Goal: Task Accomplishment & Management: Use online tool/utility

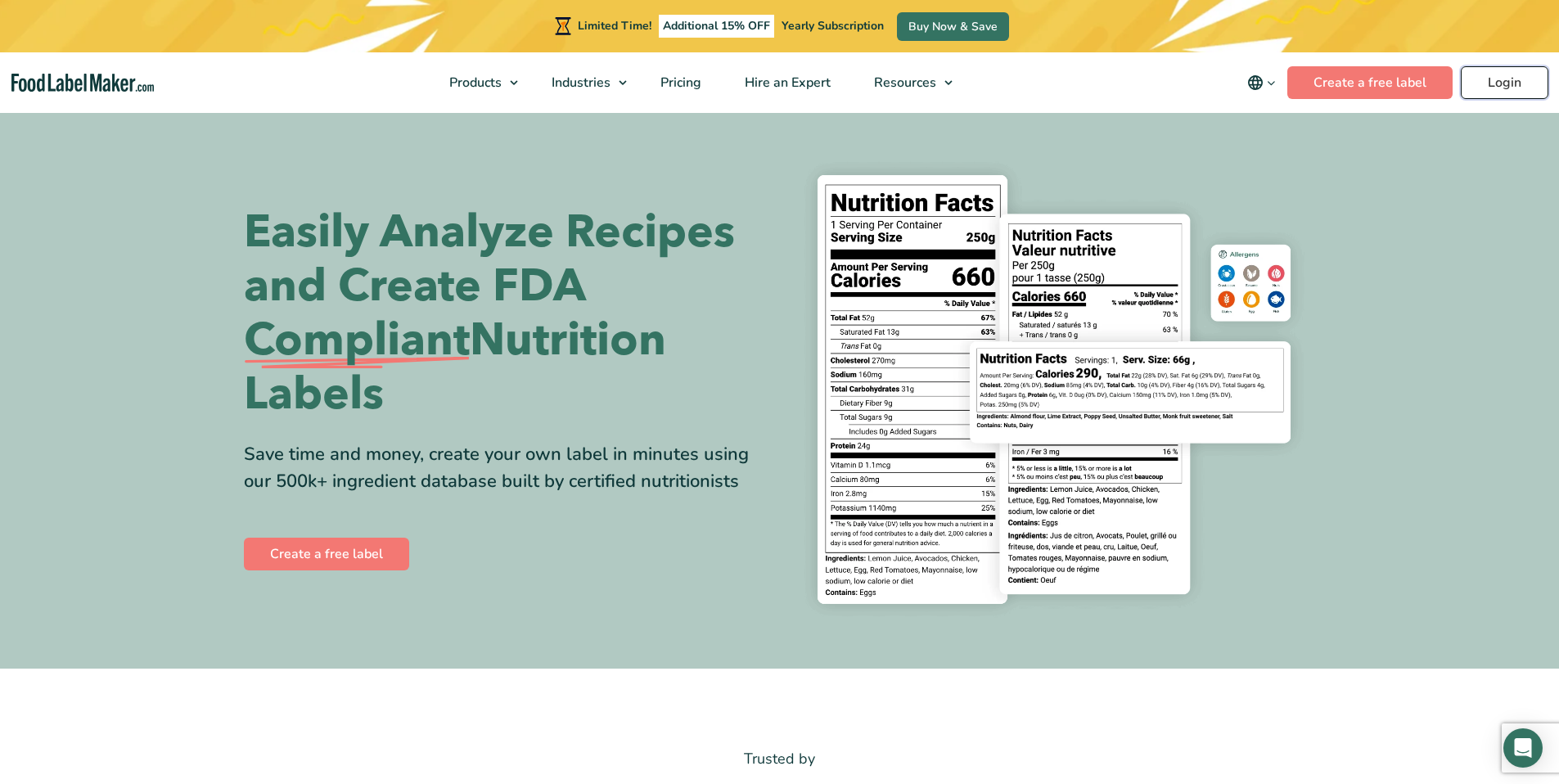
click at [1520, 90] on link "Login" at bounding box center [1504, 82] width 87 height 32
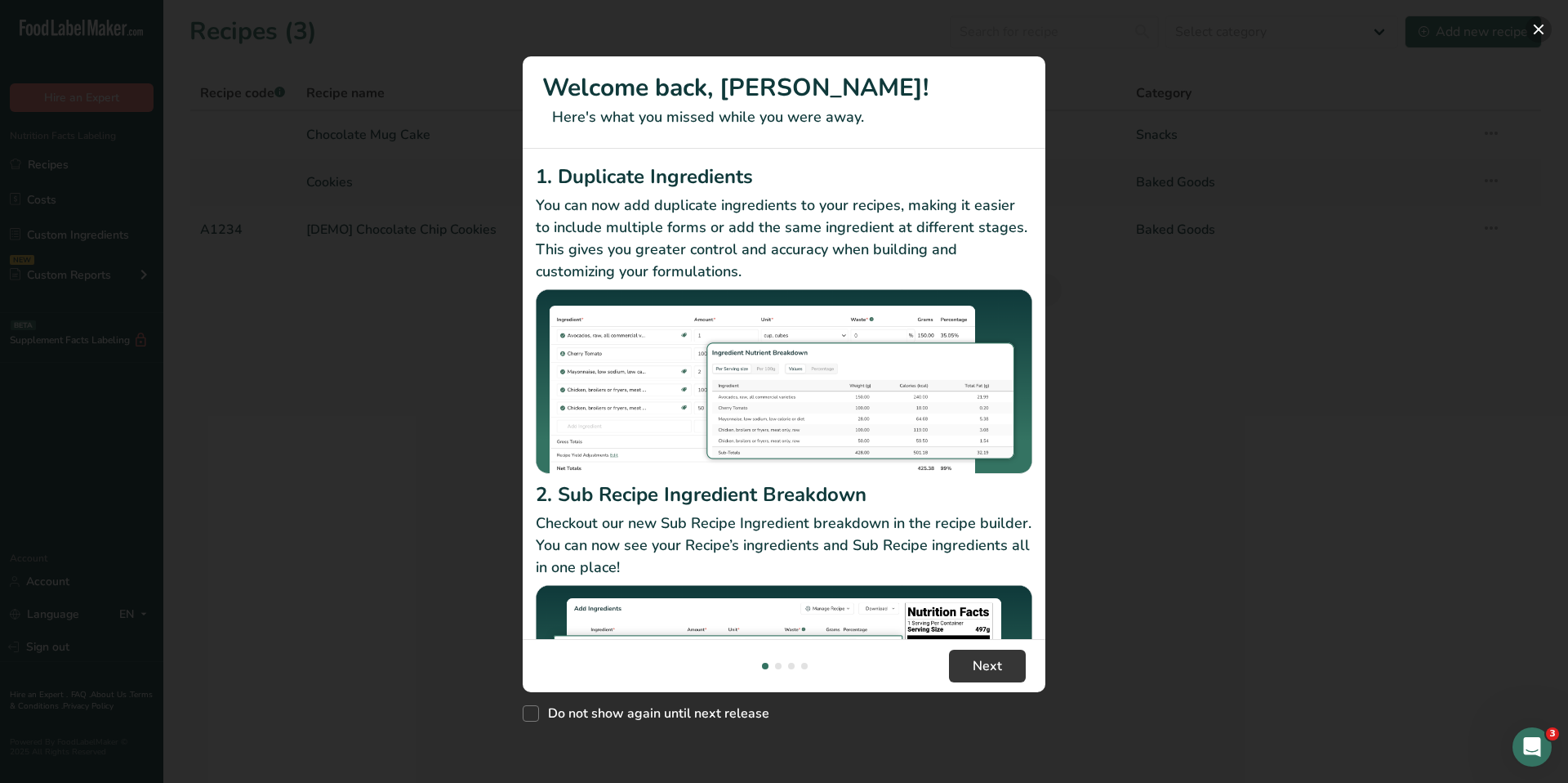
click at [1533, 30] on button "New Features" at bounding box center [1538, 30] width 26 height 26
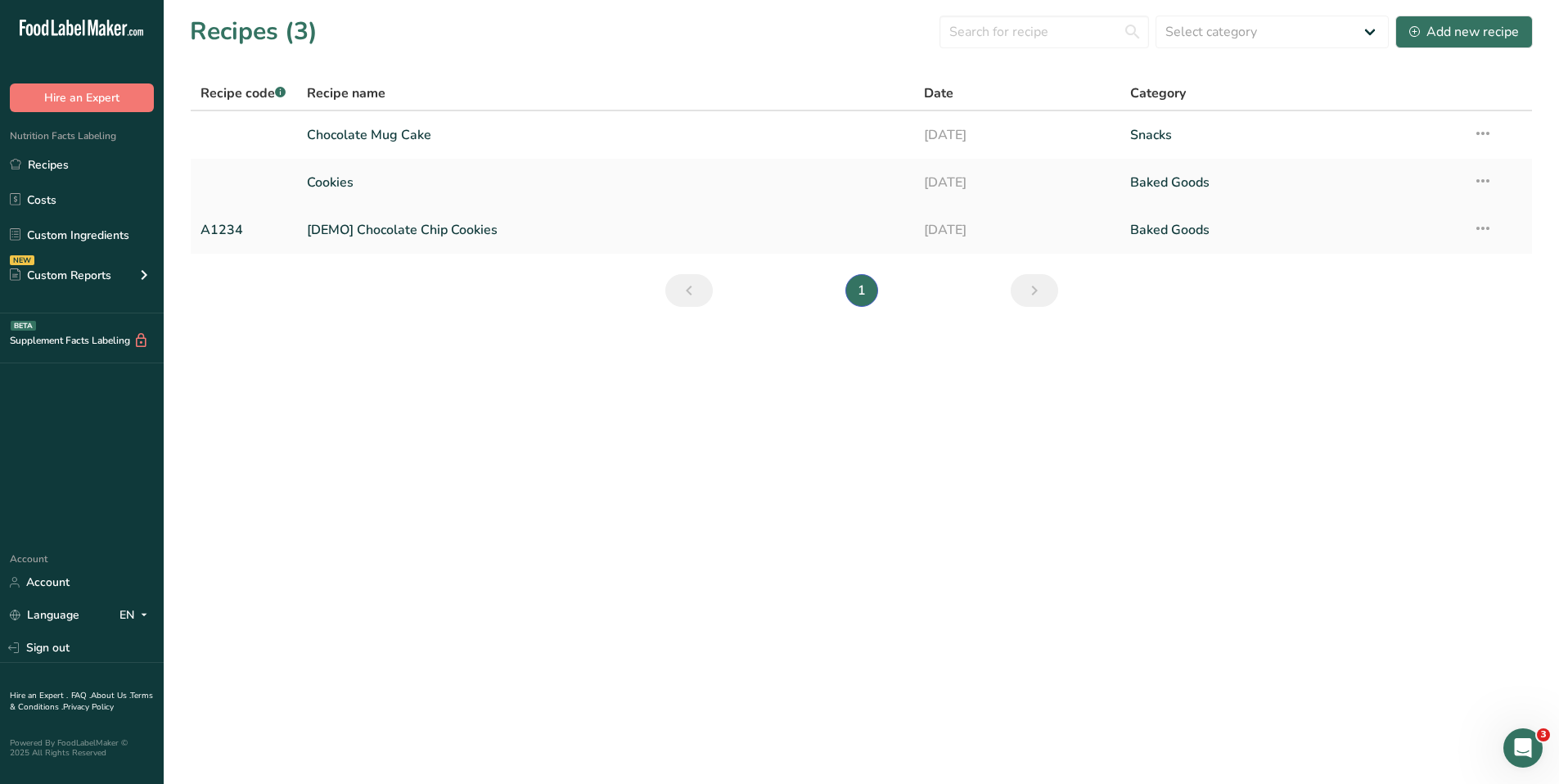
click at [481, 220] on link "[DEMO] Chocolate Chip Cookies" at bounding box center [606, 229] width 599 height 34
click at [389, 142] on link "Chocolate Mug Cake" at bounding box center [606, 135] width 599 height 34
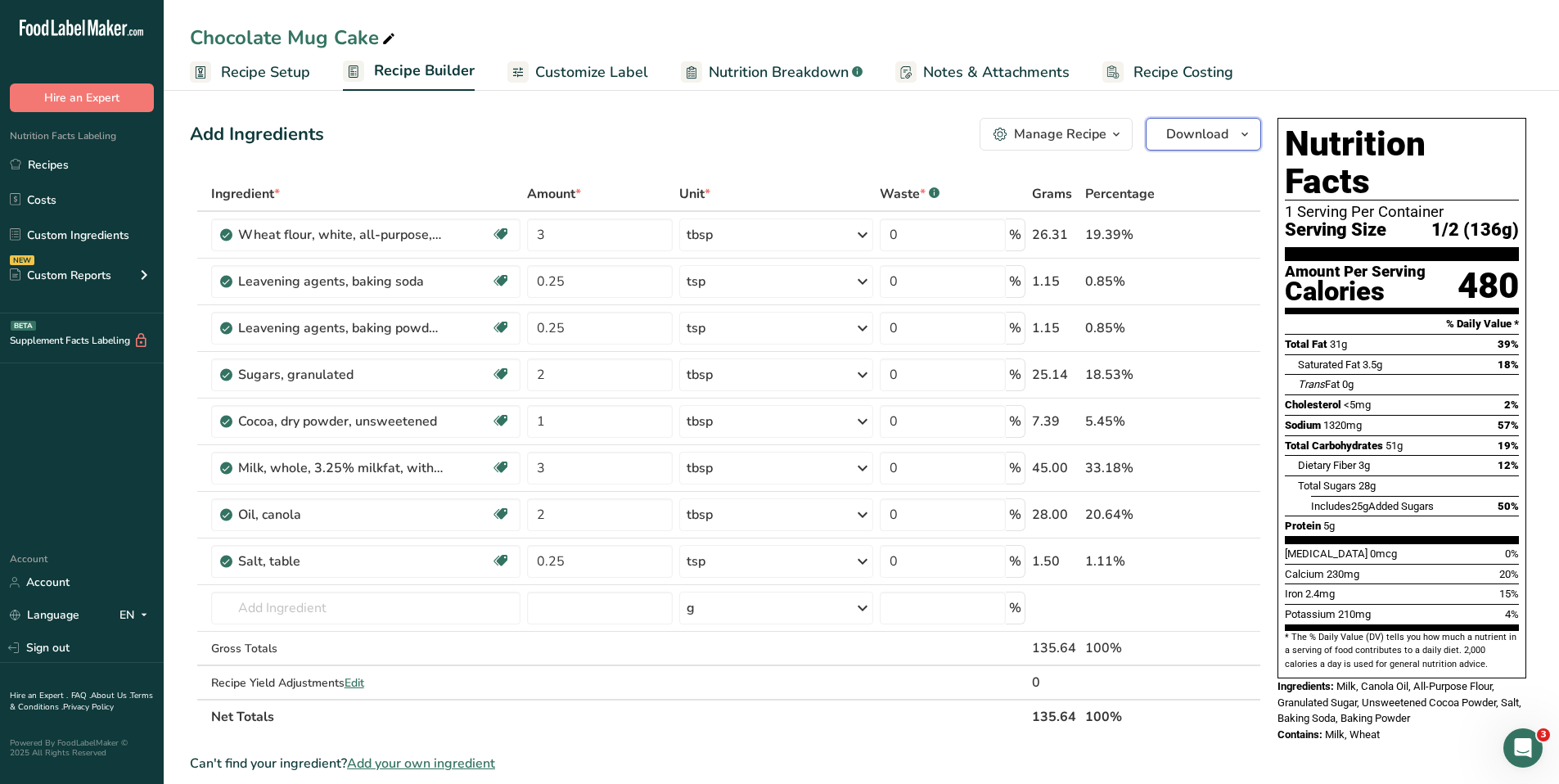
click at [1214, 135] on span "Download" at bounding box center [1197, 134] width 62 height 19
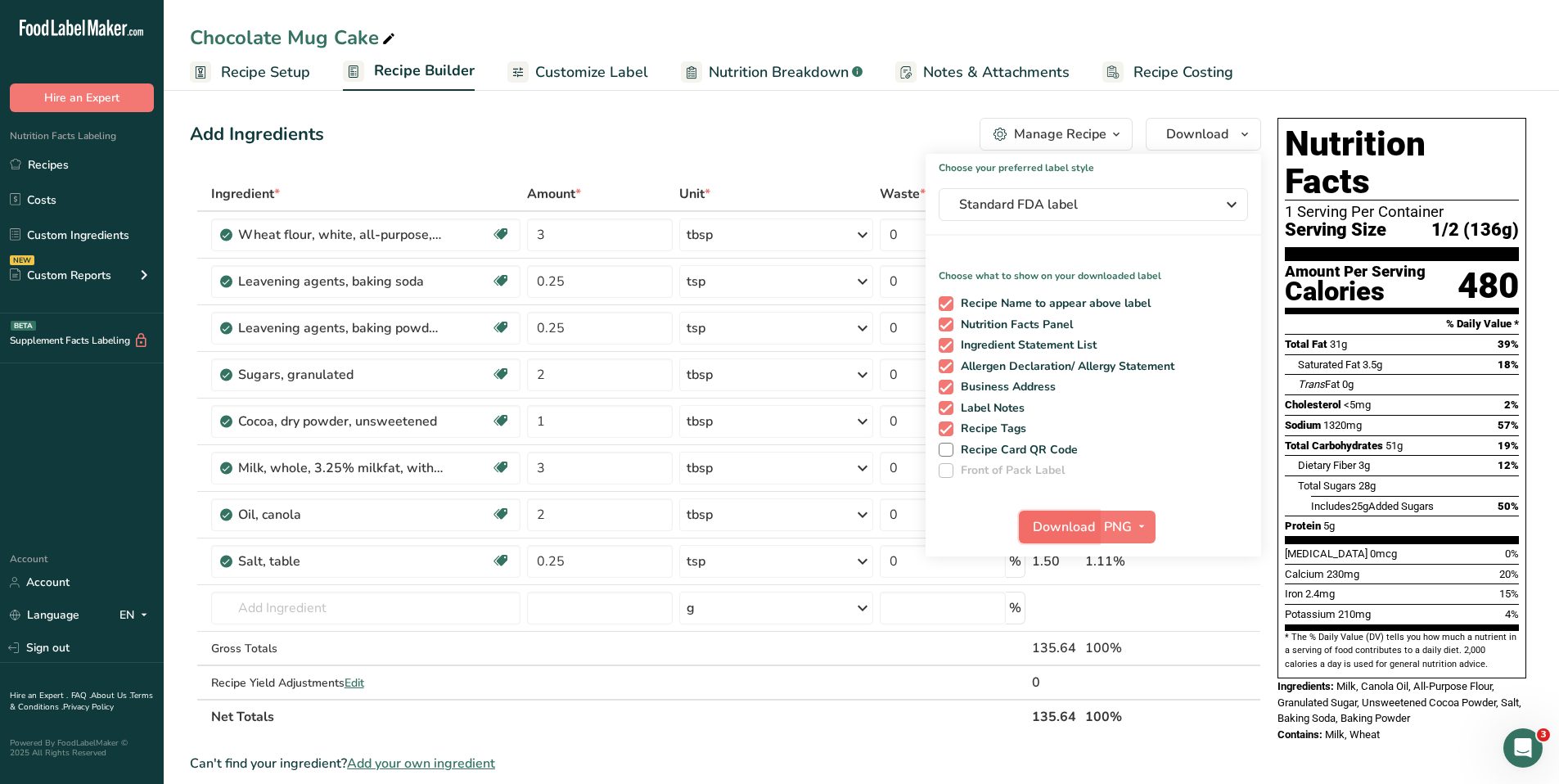
click at [1081, 529] on span "Download" at bounding box center [1063, 526] width 62 height 19
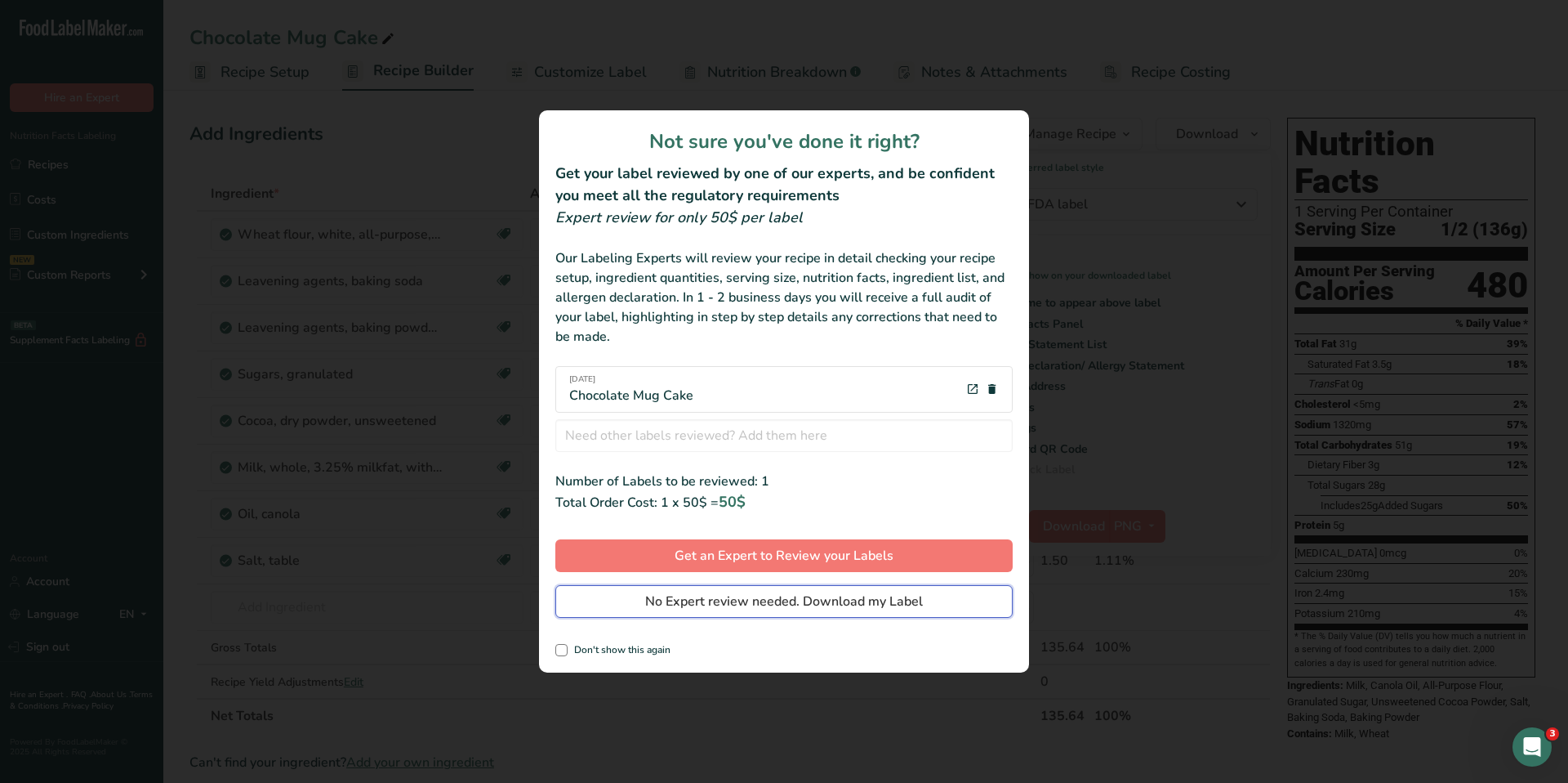
click at [746, 602] on span "No Expert review needed. Download my Label" at bounding box center [784, 600] width 278 height 19
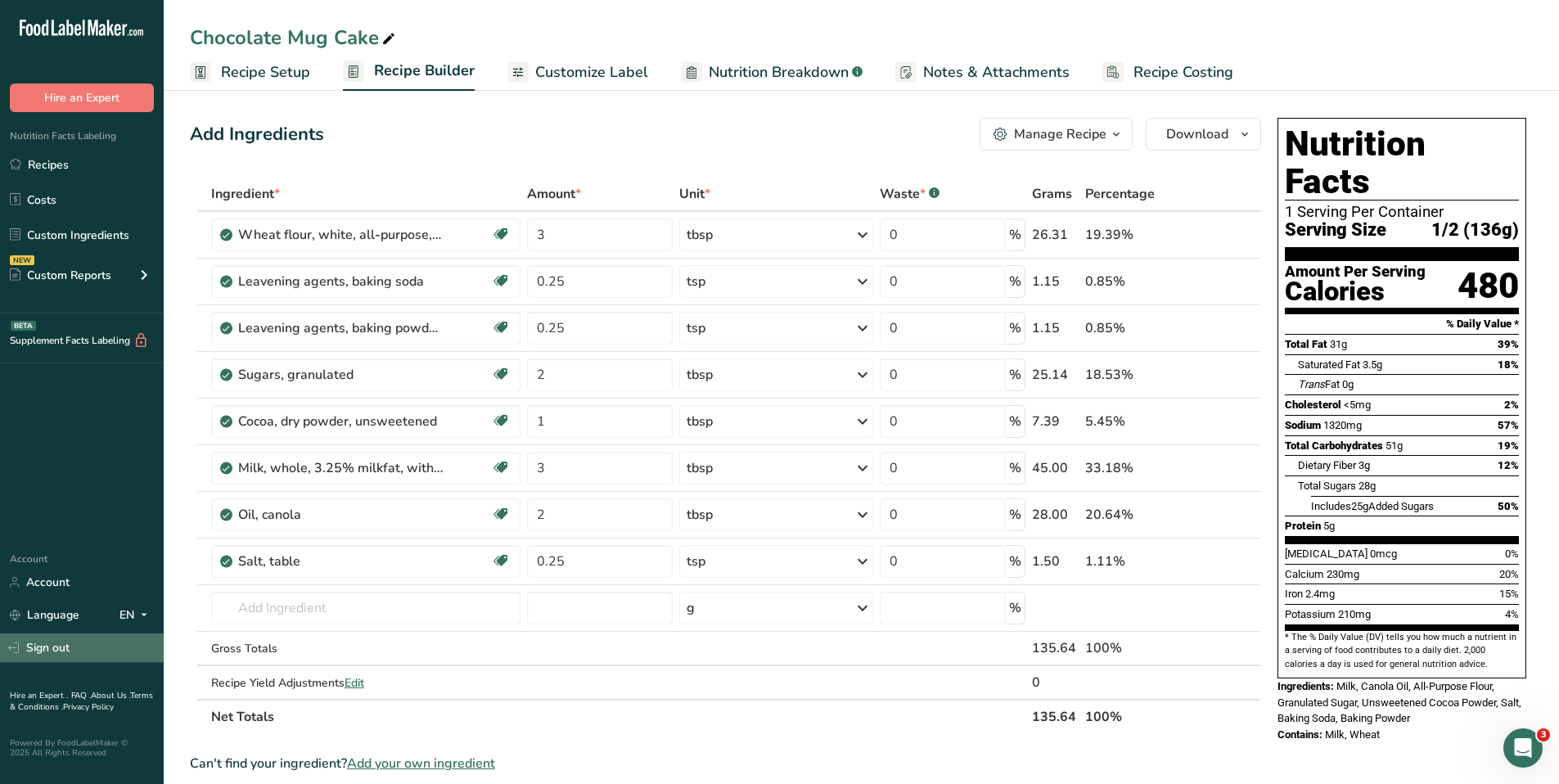
click at [85, 652] on link "Sign out" at bounding box center [82, 647] width 163 height 29
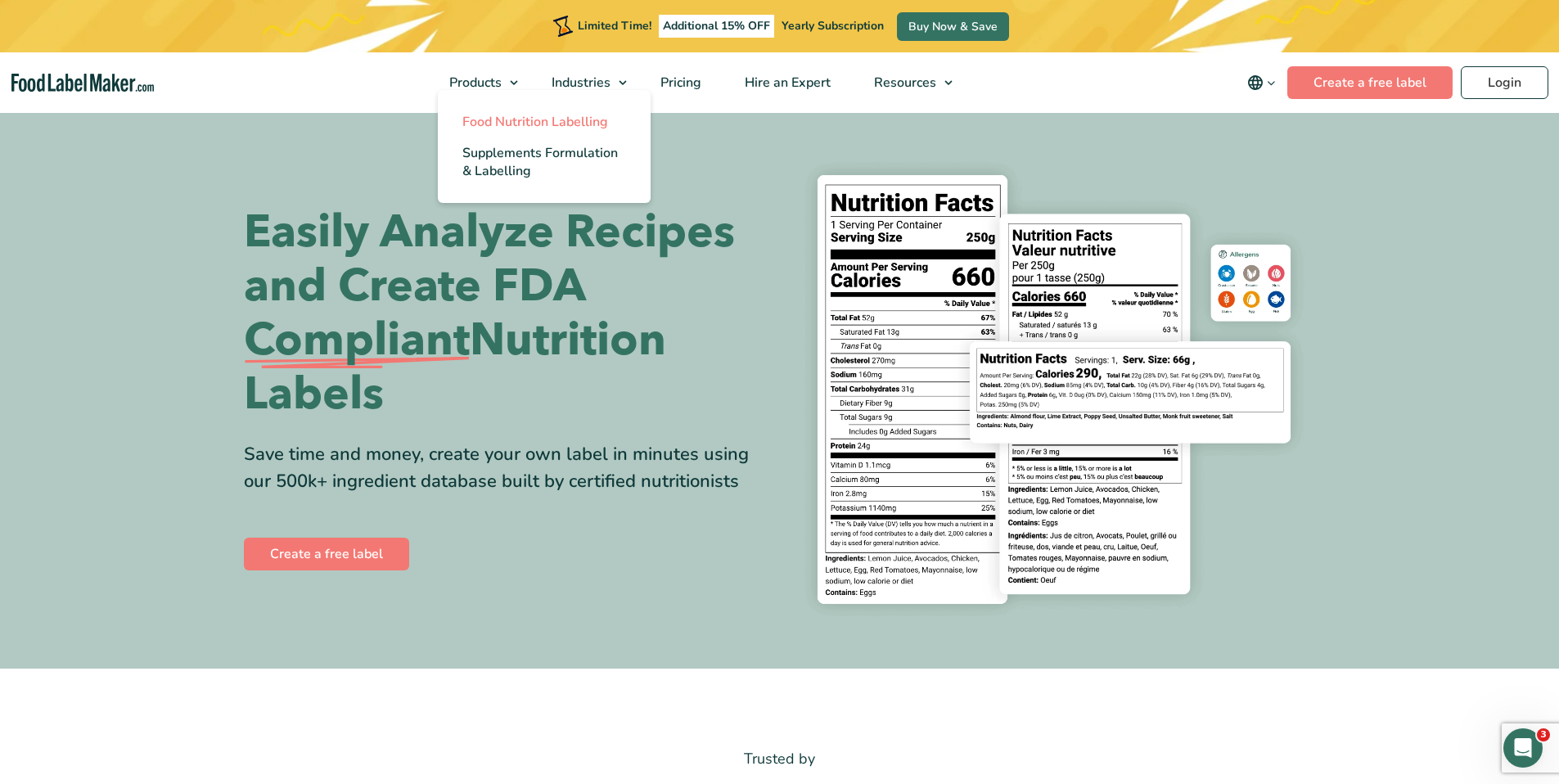
click at [573, 113] on span "Food Nutrition Labelling" at bounding box center [535, 122] width 146 height 18
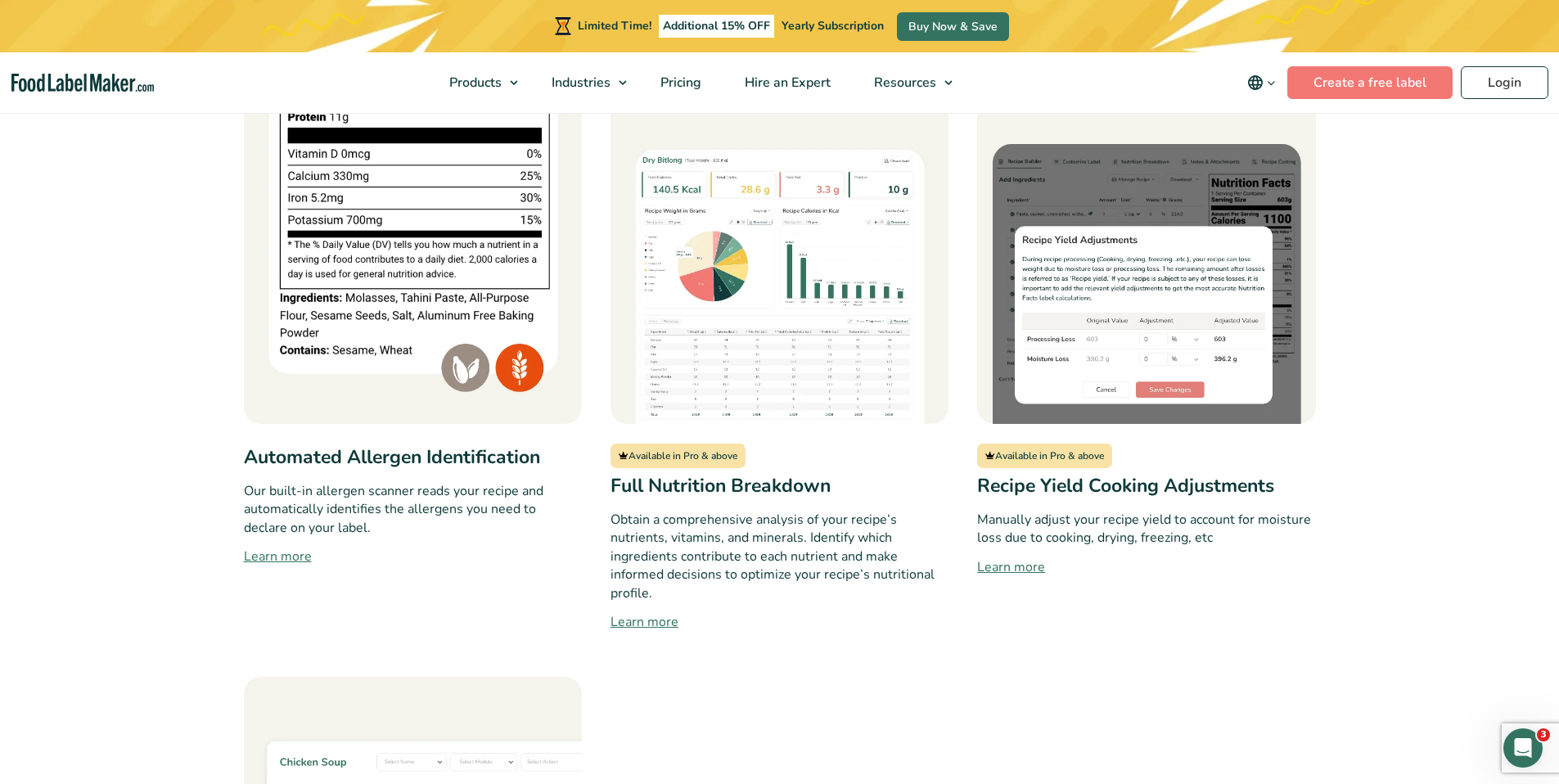
scroll to position [1411, 0]
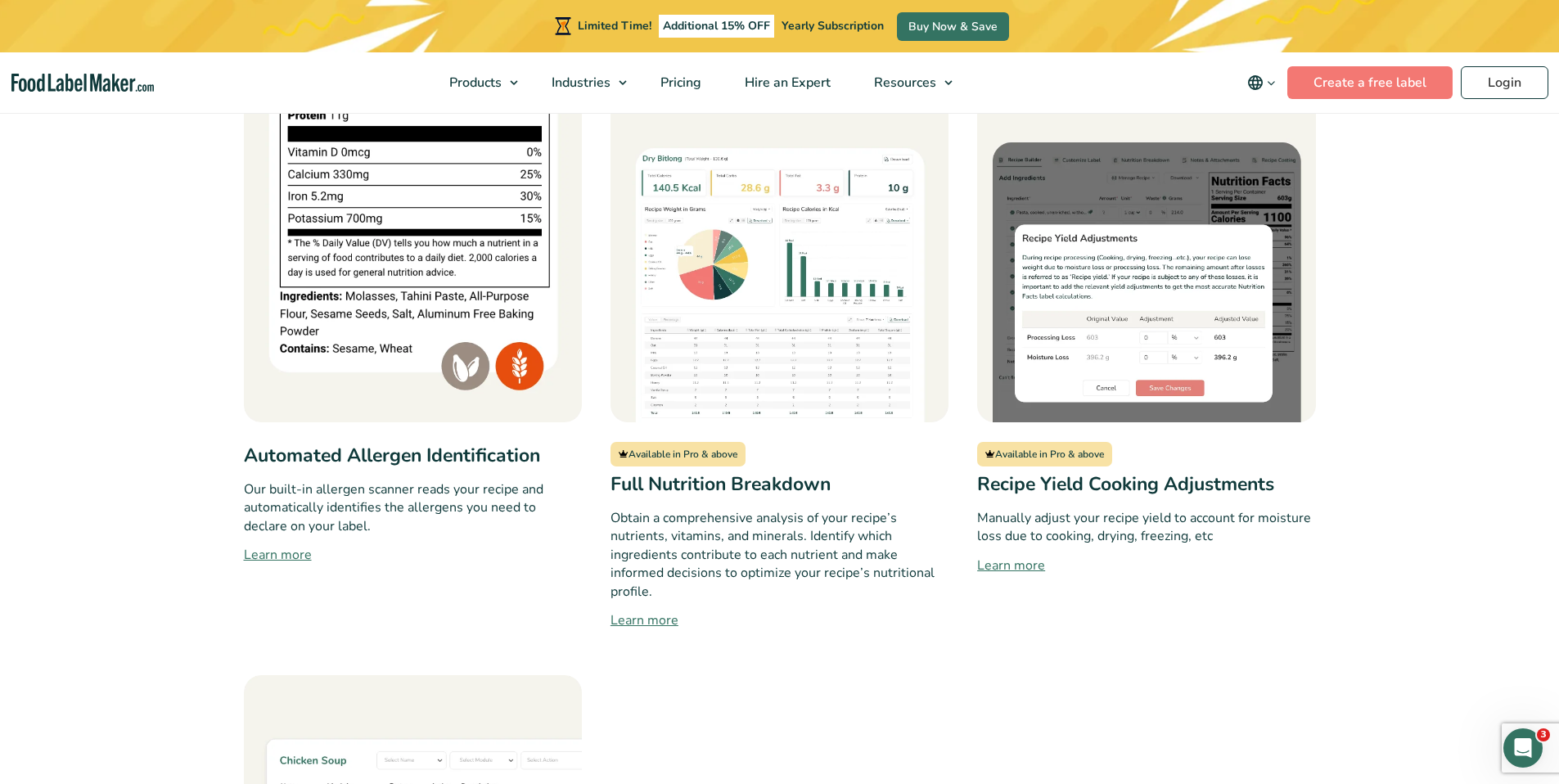
click at [294, 545] on link "Learn more" at bounding box center [413, 554] width 338 height 19
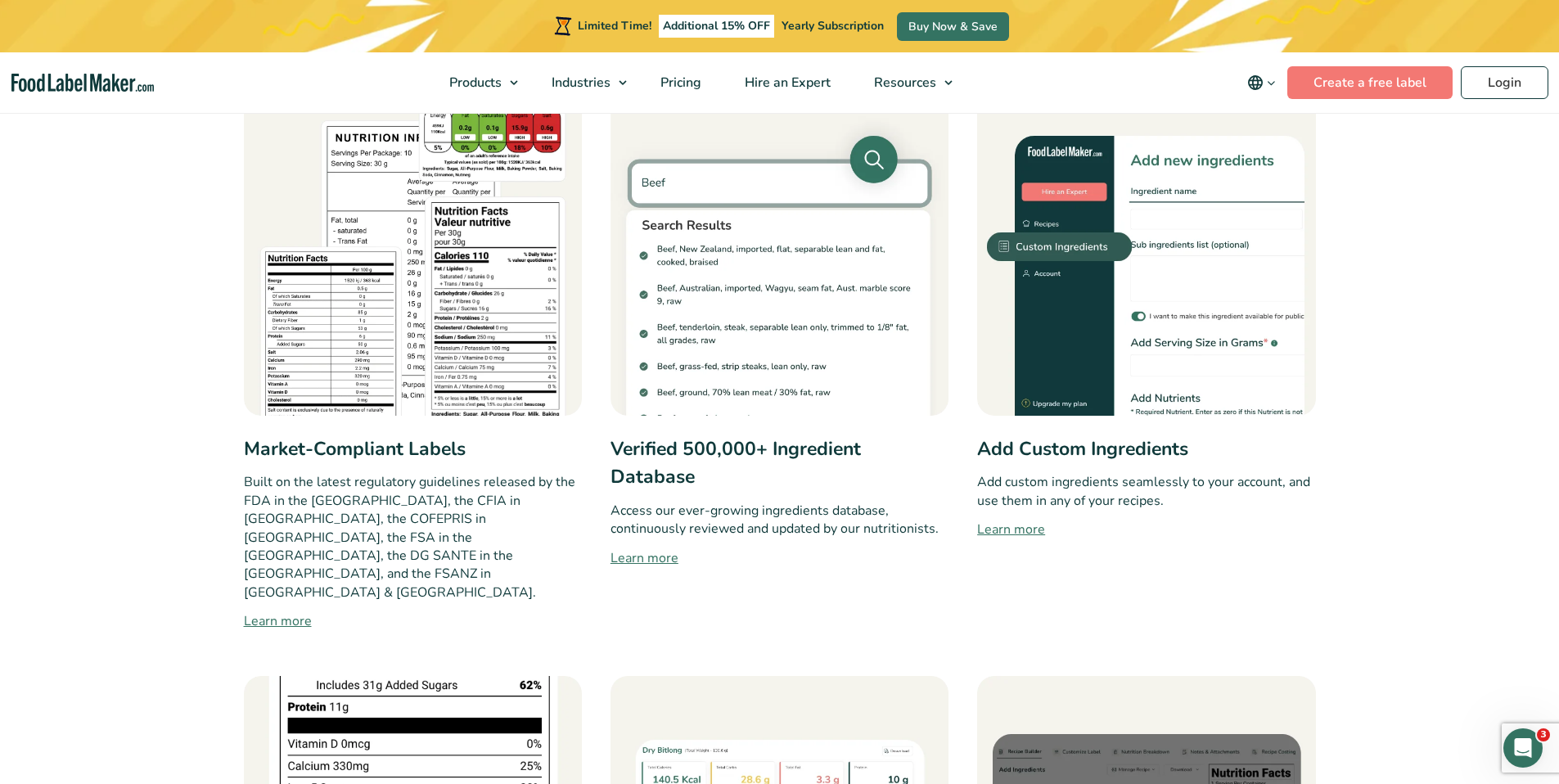
scroll to position [816, 0]
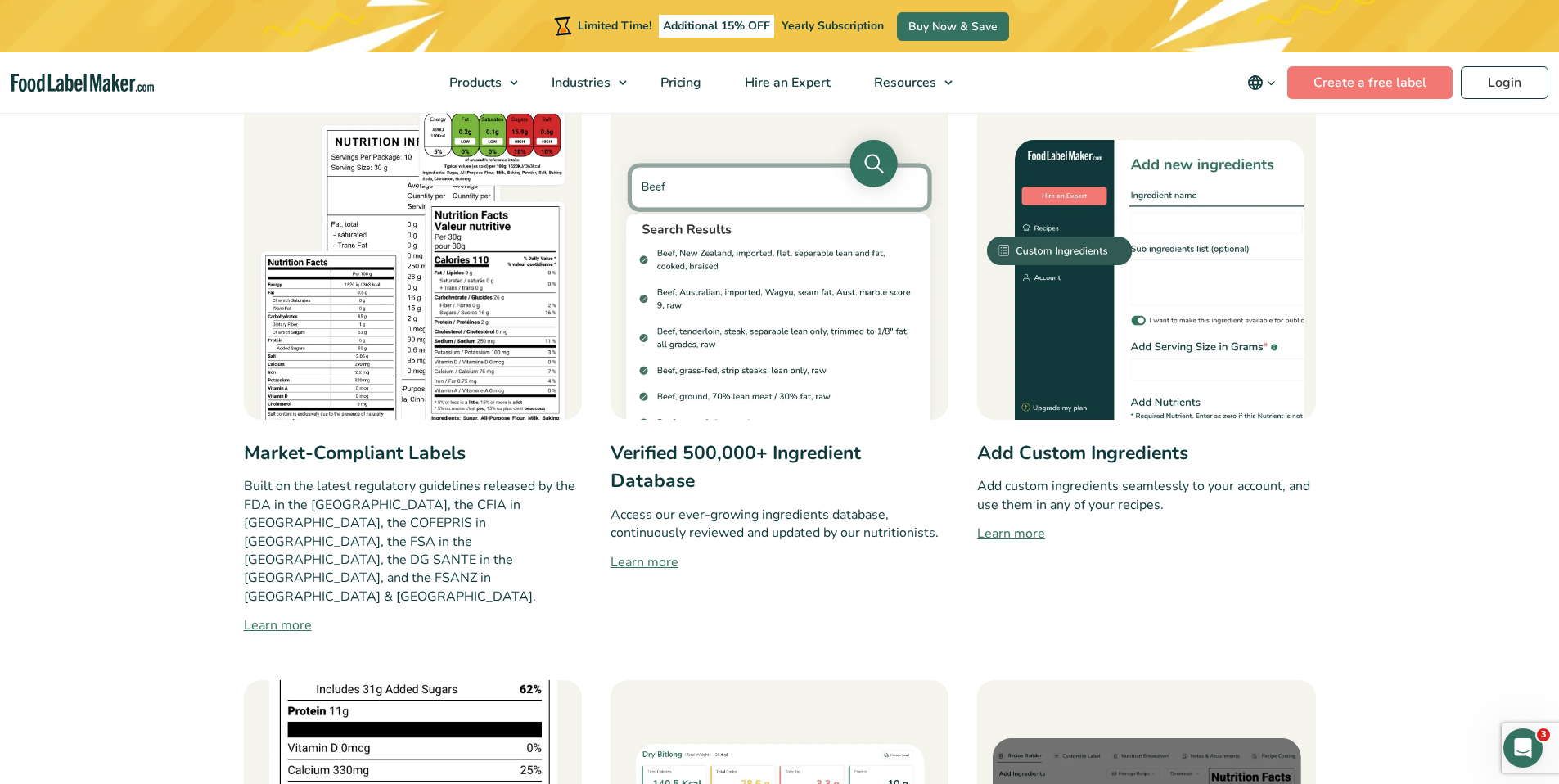
click at [299, 615] on link "Learn more" at bounding box center [413, 624] width 338 height 19
